Goal: Go to known website: Access a specific website the user already knows

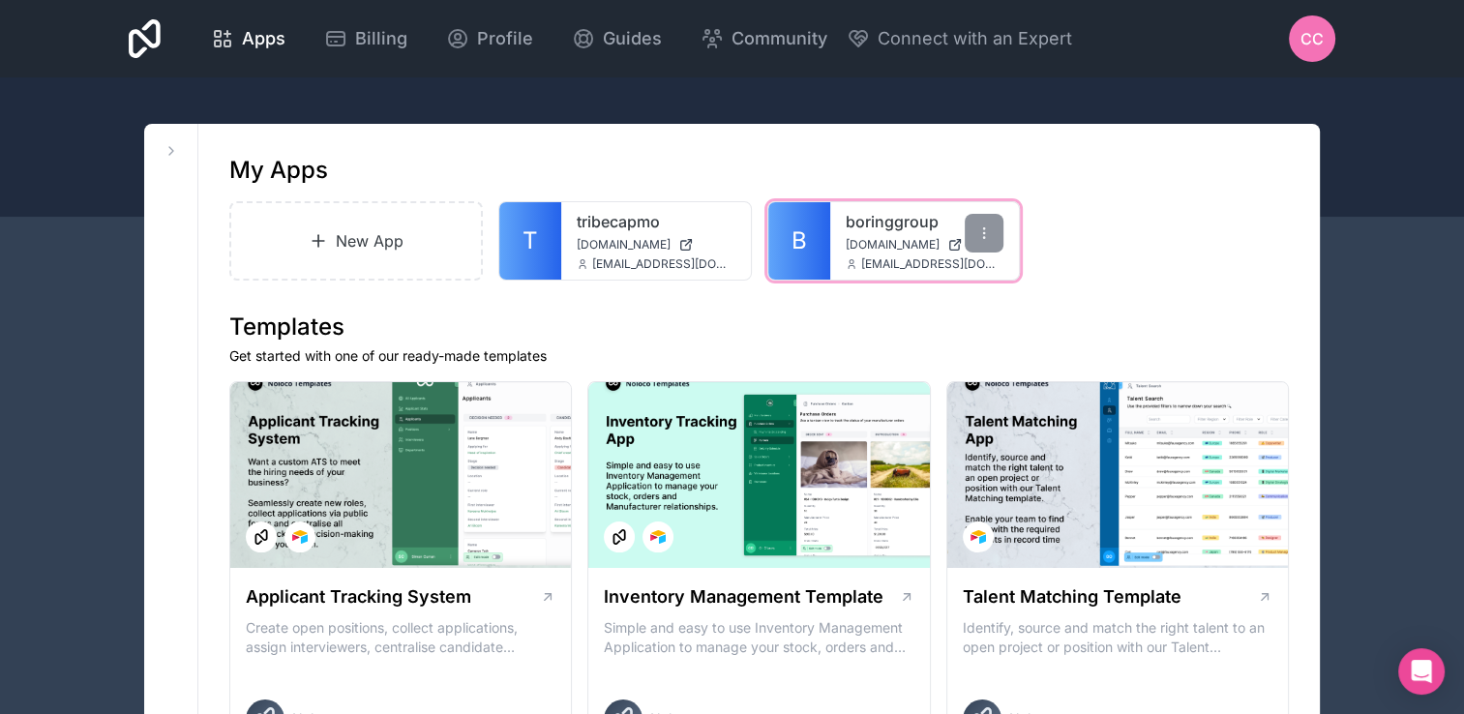
click at [781, 227] on link "B" at bounding box center [799, 240] width 62 height 77
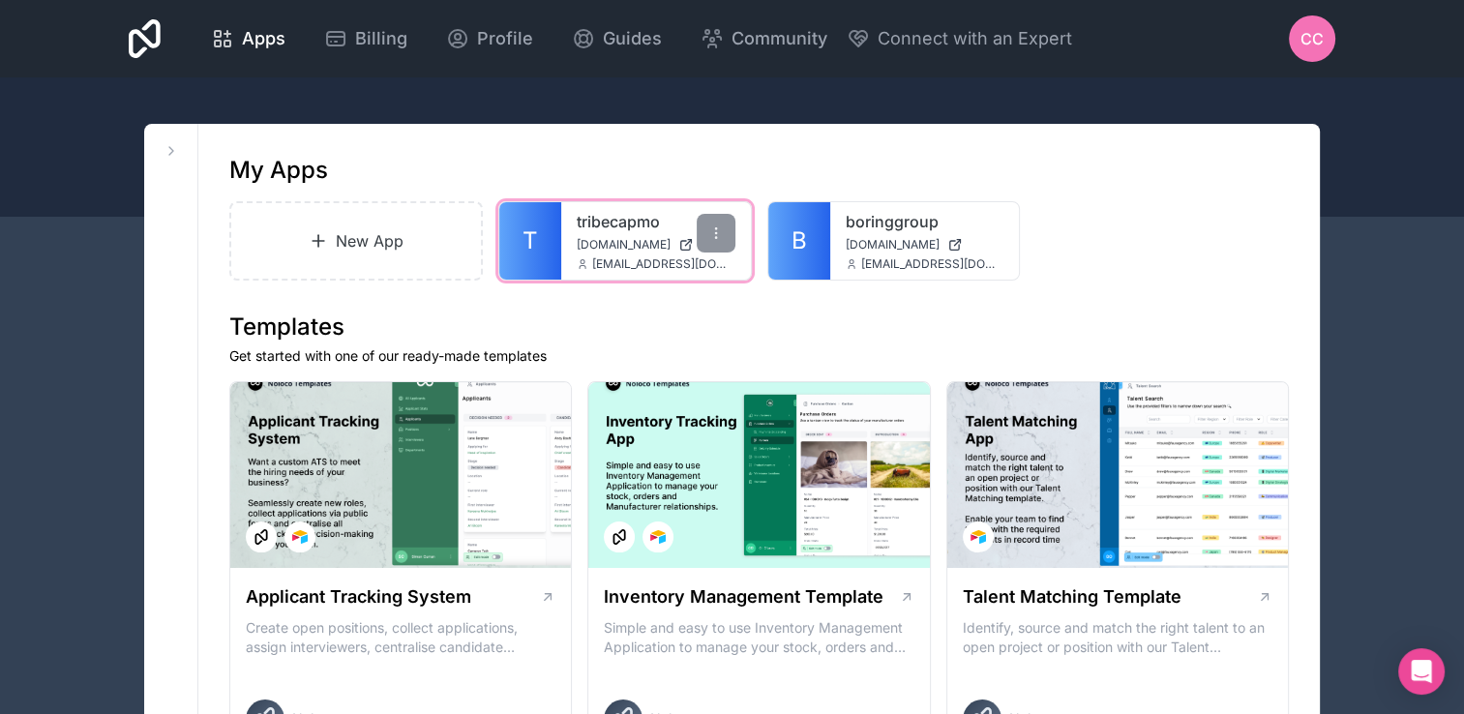
click at [573, 250] on div "tribecapmo [DOMAIN_NAME] [EMAIL_ADDRESS][DOMAIN_NAME]" at bounding box center [656, 240] width 190 height 77
click at [514, 250] on link "T" at bounding box center [530, 240] width 62 height 77
